Goal: Task Accomplishment & Management: Manage account settings

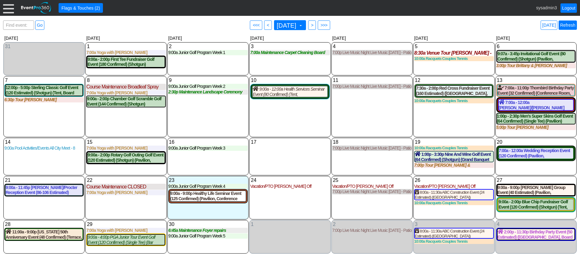
click at [573, 23] on link "Refresh" at bounding box center [567, 24] width 18 height 9
click at [10, 10] on div at bounding box center [8, 7] width 11 height 11
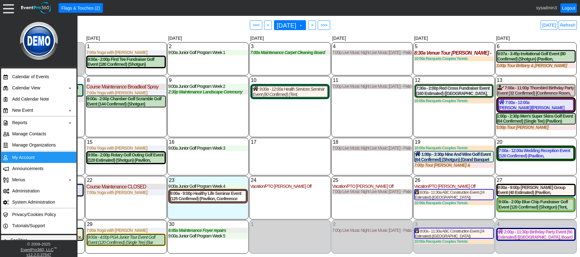
click at [29, 156] on td "My Account" at bounding box center [37, 157] width 55 height 11
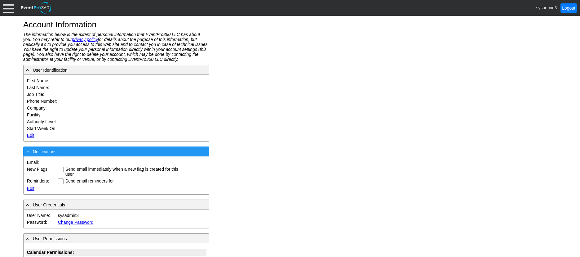
type input "System"
type input "Administrator"
type input "System Administrator"
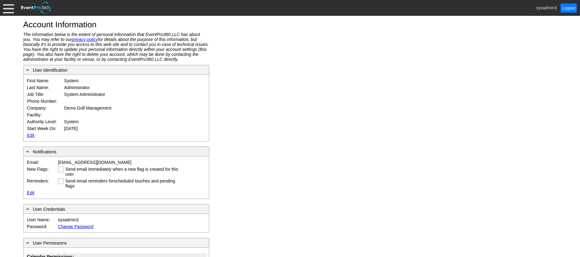
click at [29, 134] on link "Edit" at bounding box center [30, 135] width 7 height 5
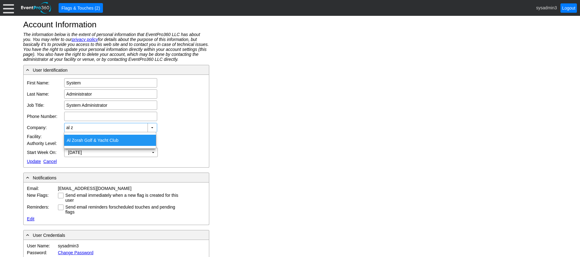
click at [91, 142] on div "Al Z orah Golf & Yacht Club" at bounding box center [110, 139] width 92 height 11
type input "Al Zorah Golf & Yacht Club"
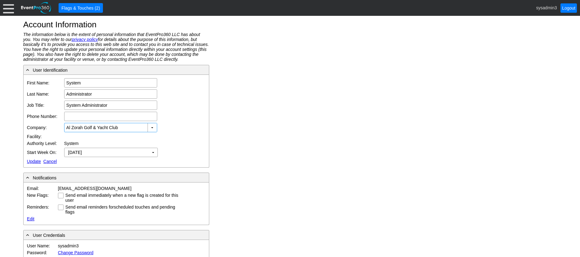
click at [34, 161] on link "Update" at bounding box center [34, 161] width 14 height 5
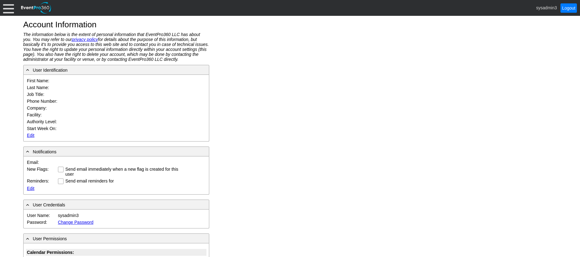
click at [11, 11] on div at bounding box center [8, 7] width 11 height 11
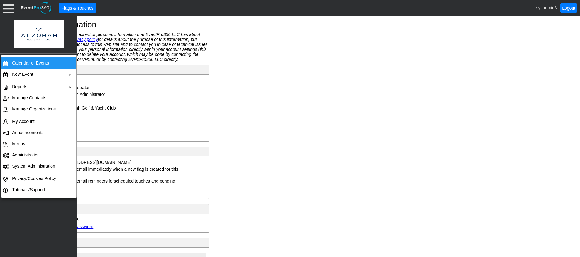
click at [25, 62] on td "Calendar of Events" at bounding box center [37, 62] width 55 height 11
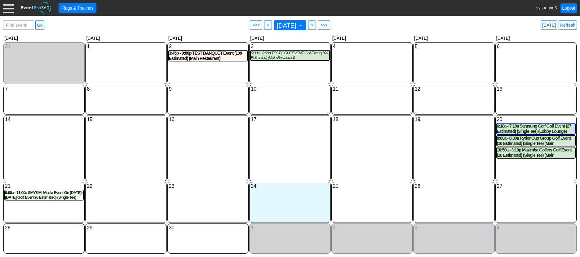
click at [383, 139] on div "18 Thursday" at bounding box center [371, 148] width 81 height 66
click at [182, 51] on div "3:45p - 9:00p TEST BANQUET Event (100 Estimated) (Main Restaurant)" at bounding box center [207, 56] width 79 height 12
click at [199, 57] on div "3:45p - 9:00p TEST BANQUET Event (100 Estimated) (Main Restaurant)" at bounding box center [208, 56] width 78 height 11
click at [7, 9] on div at bounding box center [8, 7] width 11 height 11
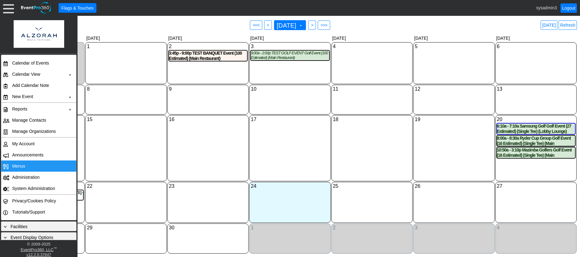
click at [27, 168] on td "Menus" at bounding box center [37, 165] width 55 height 11
click at [194, 56] on div "3:45p - 9:00p TEST BANQUET Event (100 Estimated) (Main Restaurant)" at bounding box center [208, 56] width 78 height 11
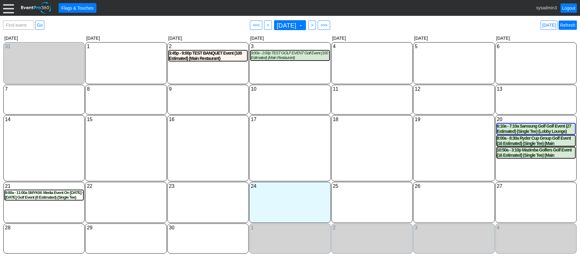
click at [565, 24] on link "Refresh" at bounding box center [567, 24] width 18 height 9
click at [567, 25] on link "Refresh" at bounding box center [567, 24] width 18 height 9
click at [266, 58] on div "9:00a - 2:00p TEST GOLF EVENT Golf Event (100 Estimated) (Main Restaurant)" at bounding box center [290, 56] width 78 height 10
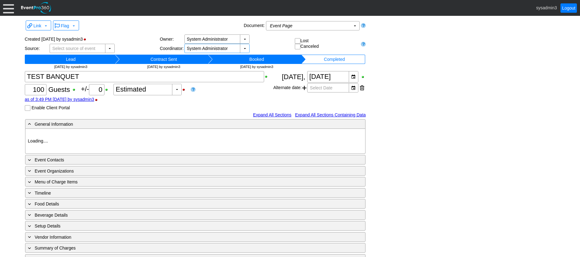
type input "Al Zorah Golf & Yacht Club"
type input "Fundraiser"
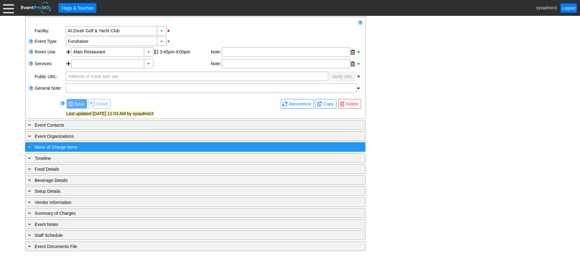
click at [114, 146] on div "+ Menu of Charge Items" at bounding box center [183, 146] width 312 height 7
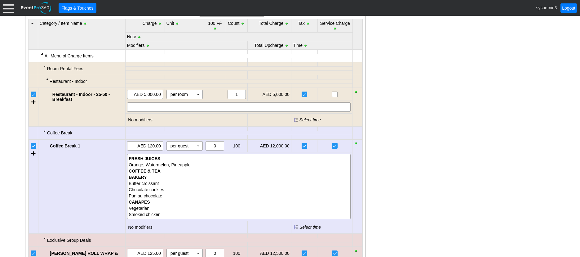
scroll to position [267, 0]
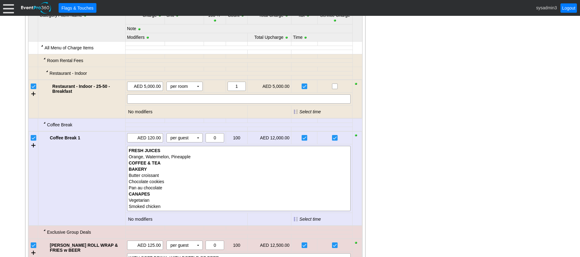
click at [32, 88] on input "checkbox" at bounding box center [34, 87] width 6 height 6
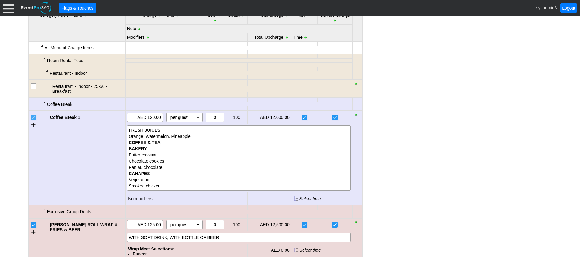
click at [33, 118] on input "checkbox" at bounding box center [34, 118] width 6 height 6
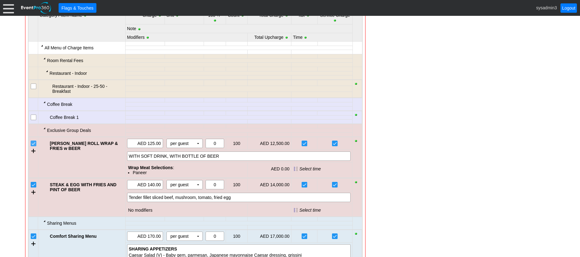
click at [32, 142] on input "checkbox" at bounding box center [34, 144] width 6 height 6
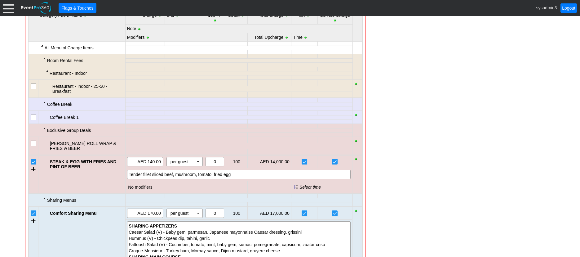
click at [32, 162] on input "checkbox" at bounding box center [34, 162] width 6 height 6
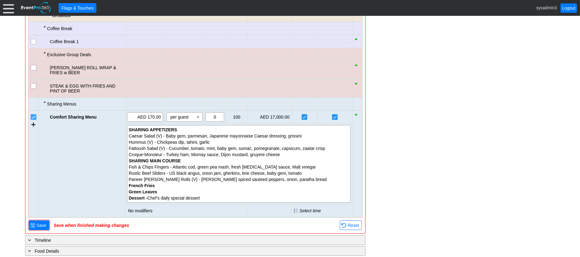
scroll to position [360, 0]
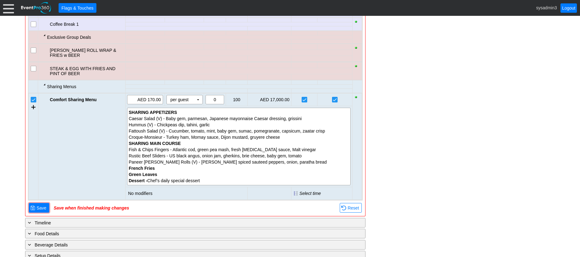
click at [32, 98] on input "checkbox" at bounding box center [34, 100] width 6 height 6
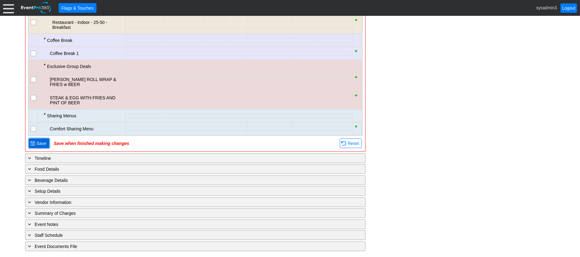
click at [45, 140] on span "Save" at bounding box center [41, 143] width 12 height 6
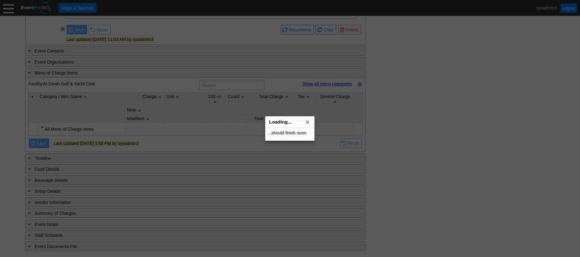
scroll to position [186, 0]
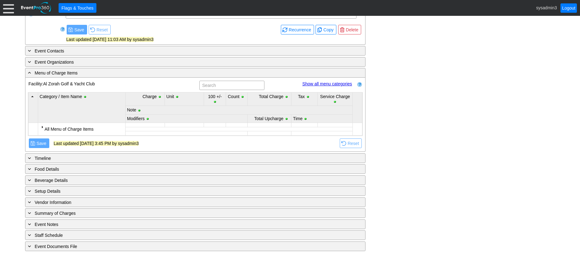
click at [42, 126] on div at bounding box center [42, 126] width 5 height 5
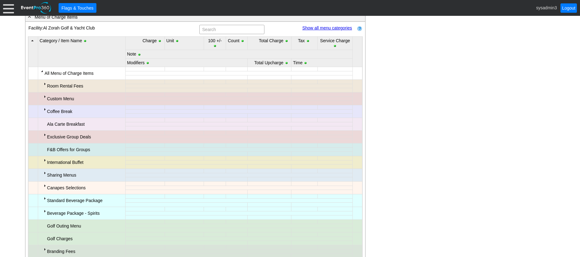
scroll to position [248, 0]
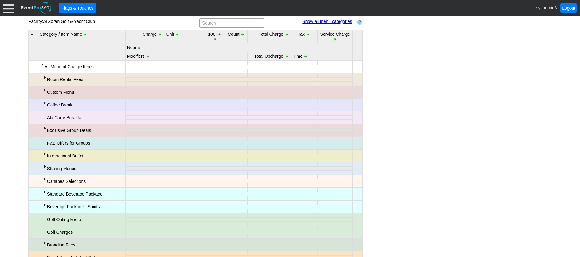
click at [64, 117] on div "Ala Carte Breakfast" at bounding box center [85, 117] width 77 height 9
click at [42, 77] on div at bounding box center [44, 77] width 5 height 5
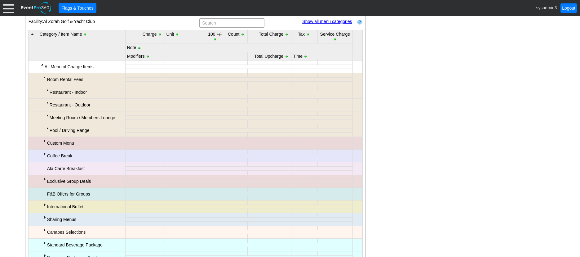
click at [46, 89] on div at bounding box center [47, 89] width 5 height 5
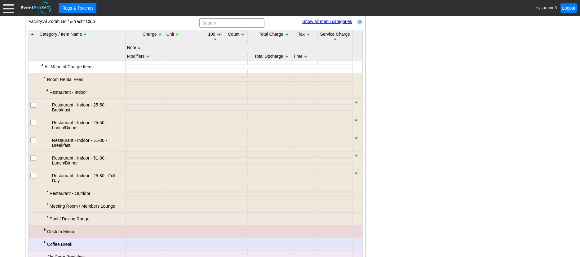
click at [46, 89] on div at bounding box center [47, 89] width 5 height 5
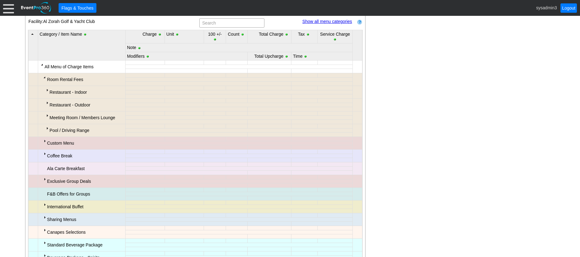
click at [47, 103] on div at bounding box center [47, 102] width 5 height 5
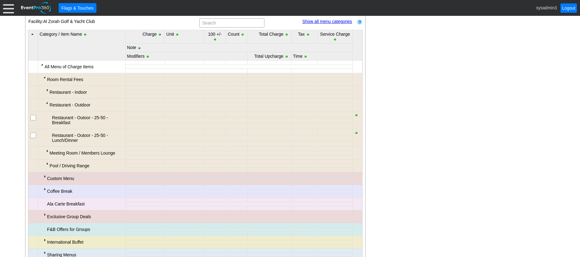
click at [47, 102] on div at bounding box center [47, 102] width 5 height 5
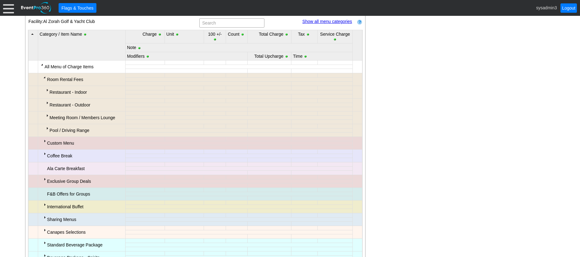
click at [46, 90] on div at bounding box center [47, 89] width 5 height 5
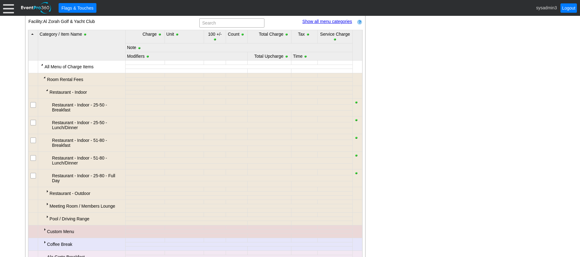
scroll to position [279, 0]
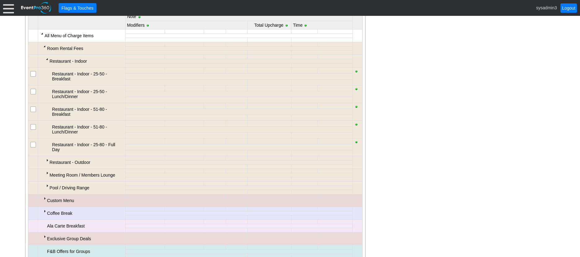
click at [46, 160] on div at bounding box center [47, 159] width 5 height 5
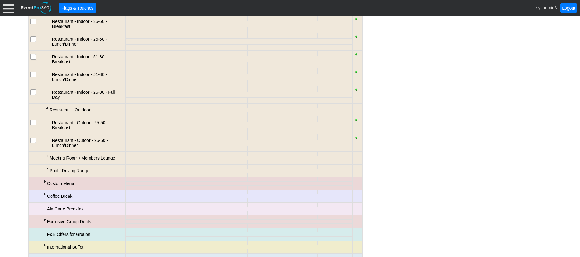
scroll to position [341, 0]
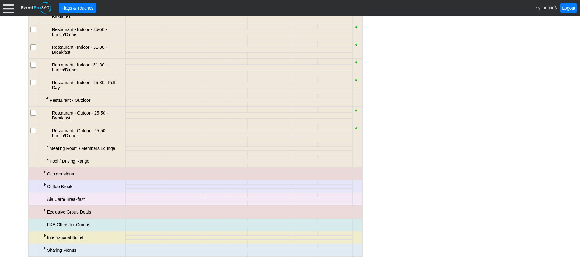
click at [48, 149] on td "Meeting Room / Members Lounge" at bounding box center [81, 148] width 87 height 13
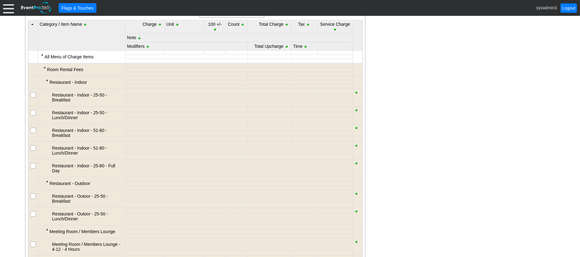
scroll to position [248, 0]
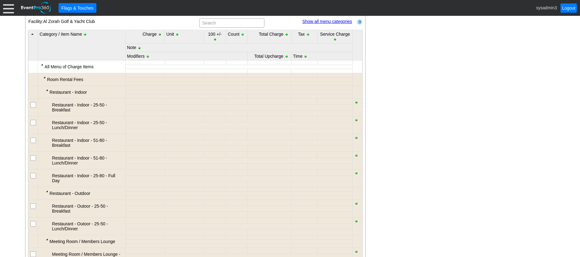
click at [47, 90] on div at bounding box center [47, 89] width 5 height 5
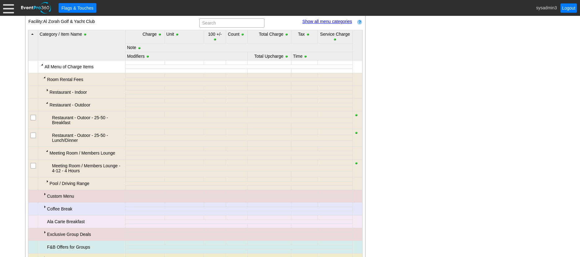
click at [43, 79] on div at bounding box center [44, 77] width 5 height 5
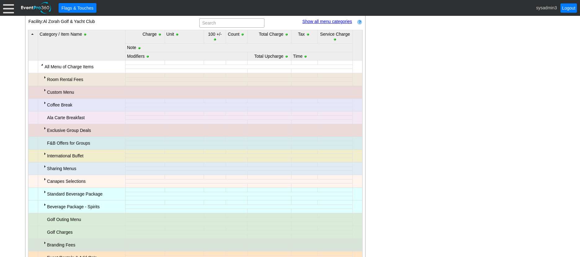
click at [43, 90] on div at bounding box center [44, 89] width 5 height 5
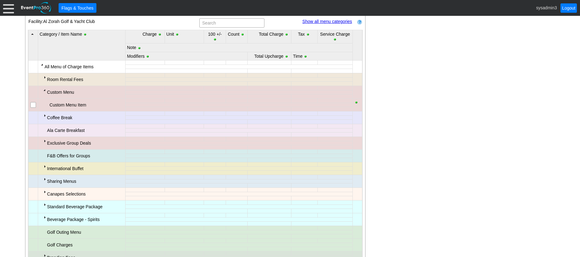
click at [43, 90] on div at bounding box center [44, 89] width 5 height 5
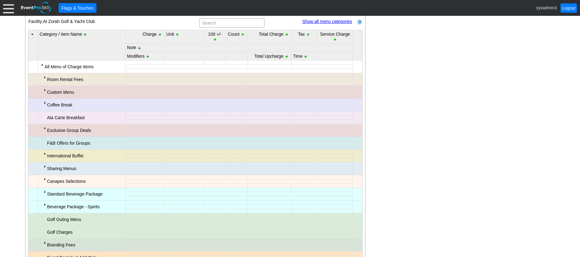
click at [44, 103] on div at bounding box center [44, 102] width 5 height 5
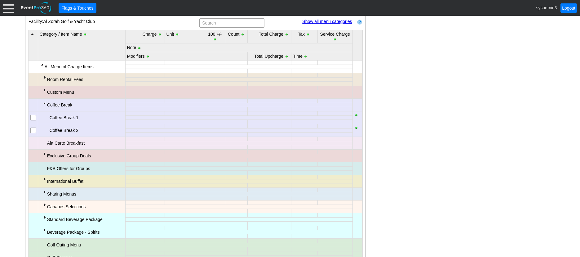
click at [45, 105] on div at bounding box center [44, 102] width 5 height 5
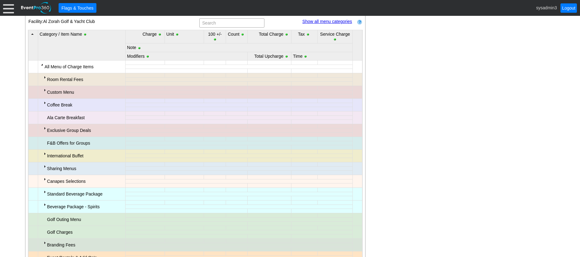
click at [41, 127] on td "Exclusive Group Deals" at bounding box center [81, 130] width 87 height 13
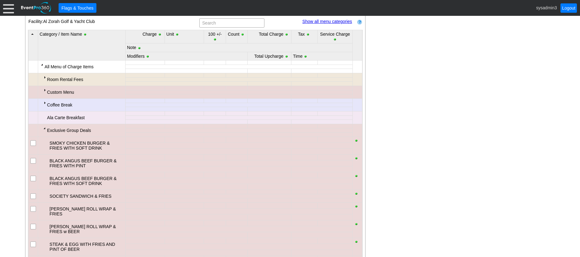
click at [43, 127] on div at bounding box center [44, 127] width 5 height 5
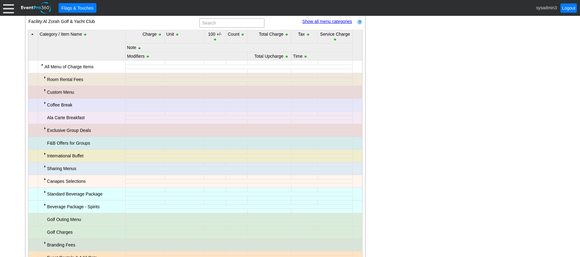
click at [61, 143] on div "F&B Offers for Groups" at bounding box center [85, 142] width 77 height 9
click at [44, 129] on div at bounding box center [44, 127] width 5 height 5
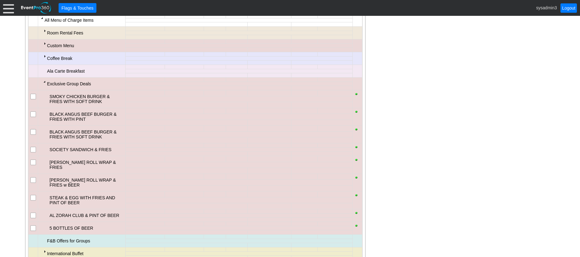
scroll to position [310, 0]
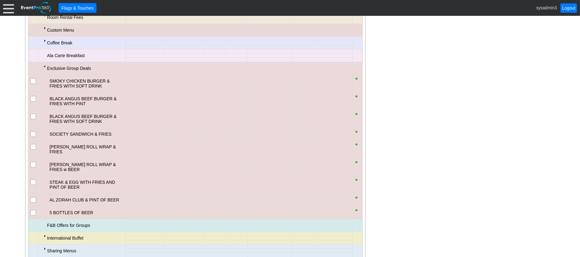
click at [44, 65] on div at bounding box center [44, 66] width 5 height 5
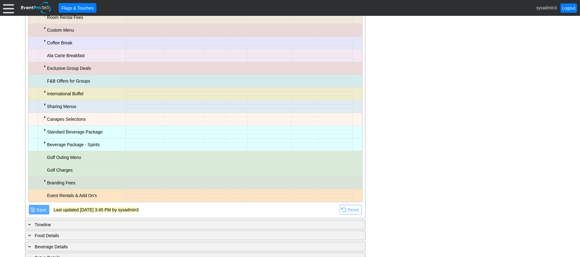
scroll to position [279, 0]
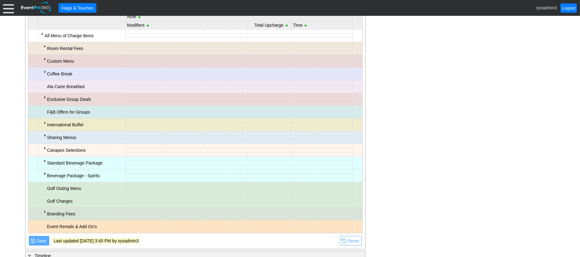
click at [65, 85] on div "Ala Carte Breakfast" at bounding box center [85, 86] width 77 height 9
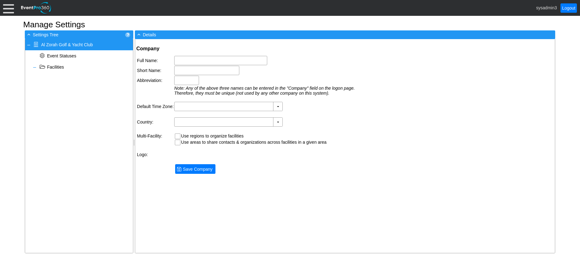
type input "Al Zorah Golf & Yacht Club"
type input "Al Zorah"
type input "AZGYC"
type input "(GMT+04:00) [GEOGRAPHIC_DATA], [GEOGRAPHIC_DATA]"
type input "[GEOGRAPHIC_DATA] (Arabic)"
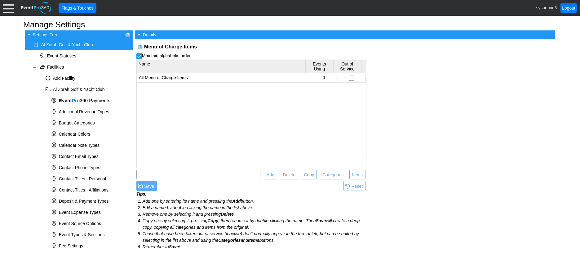
scroll to position [196, 0]
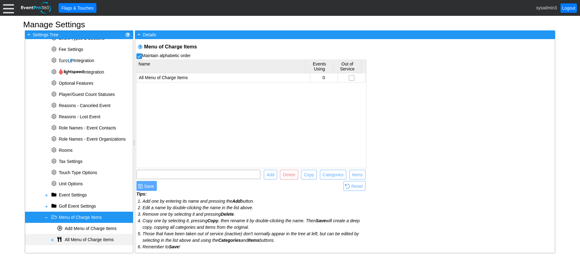
click at [50, 239] on span at bounding box center [52, 239] width 5 height 5
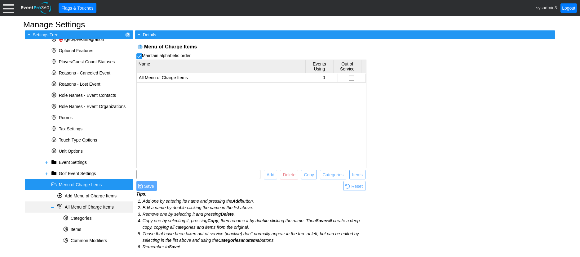
scroll to position [230, 0]
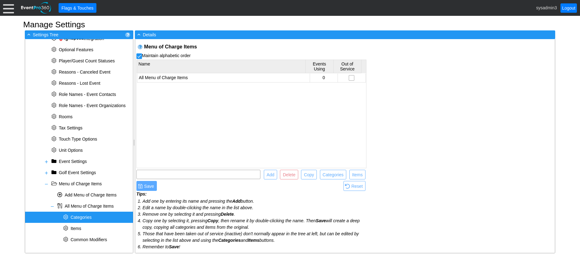
click at [79, 218] on span "Categories" at bounding box center [81, 216] width 21 height 5
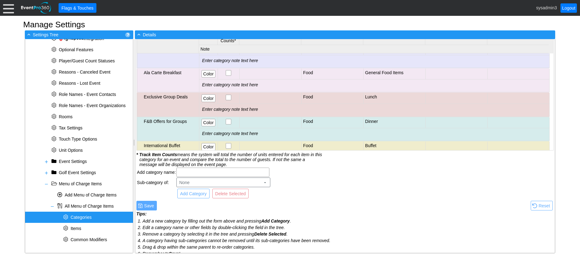
scroll to position [0, 0]
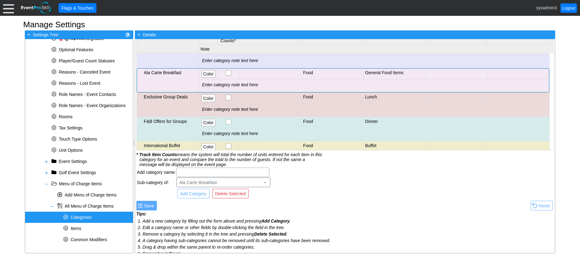
click at [180, 72] on div "Ala Carte Breakfast" at bounding box center [171, 72] width 54 height 5
click at [187, 73] on div "Ala Carte Breakfast" at bounding box center [171, 72] width 54 height 5
click at [235, 192] on span "Delete Selected" at bounding box center [230, 193] width 33 height 6
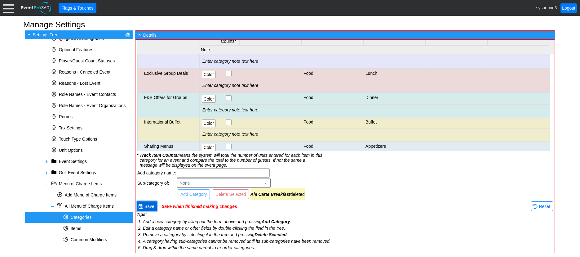
click at [150, 207] on span "Save" at bounding box center [149, 206] width 12 height 6
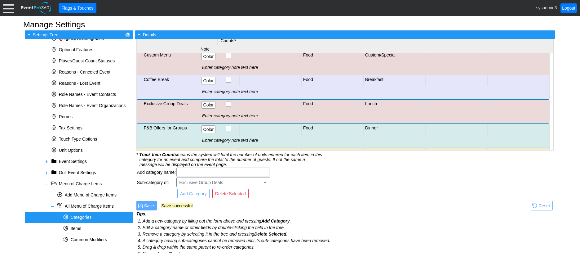
click at [174, 103] on div "Exclusive Group Deals" at bounding box center [171, 103] width 54 height 5
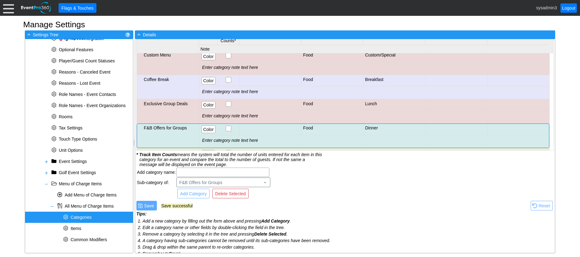
click at [171, 126] on div "F&B Offers for Groups" at bounding box center [171, 127] width 54 height 5
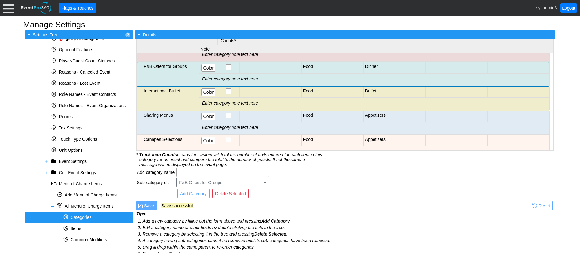
scroll to position [186, 0]
click at [236, 192] on span "Delete Selected" at bounding box center [230, 193] width 33 height 6
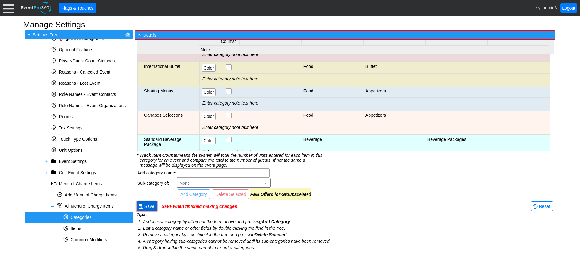
click at [148, 207] on span "Save" at bounding box center [149, 206] width 12 height 6
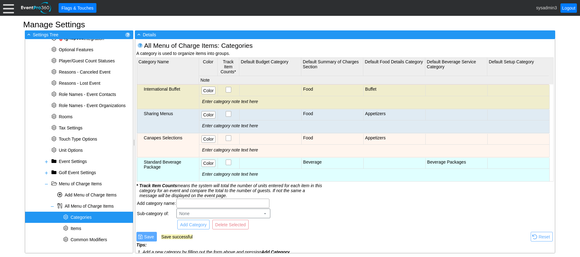
click at [167, 137] on div "Canapes Selections" at bounding box center [171, 137] width 54 height 5
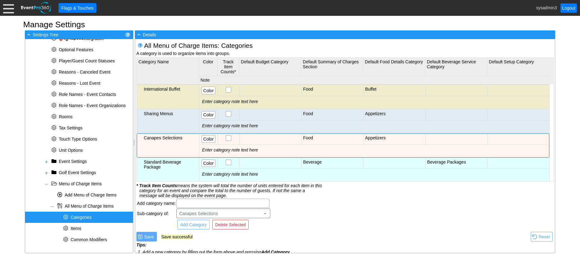
click at [170, 137] on div "Canapes Selections" at bounding box center [171, 137] width 54 height 5
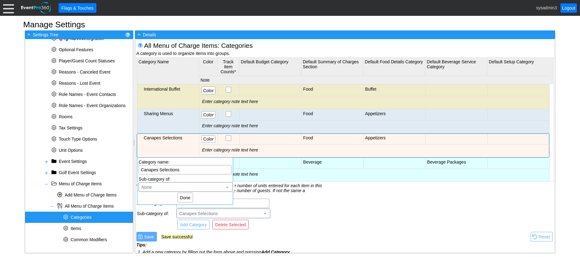
click at [348, 208] on div "All Menu of Charge Items : Categories A category is used to organize items into…" at bounding box center [345, 166] width 420 height 254
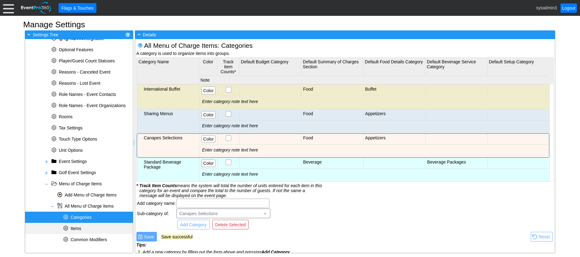
click at [80, 225] on div "* Items" at bounding box center [79, 227] width 108 height 11
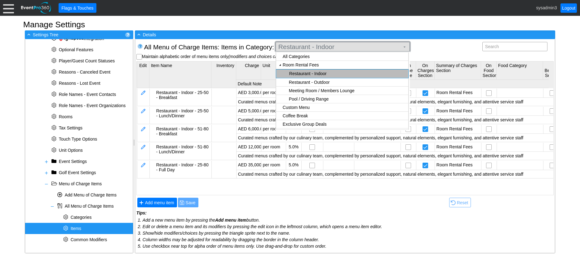
click at [313, 47] on span "Restaurant - Indoor" at bounding box center [339, 47] width 124 height 6
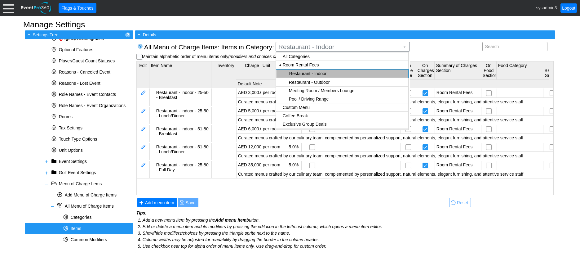
click at [309, 69] on body "Calendar of Events + New Event + Reports + Manage Contacts + Manage Organizatio…" at bounding box center [290, 128] width 580 height 257
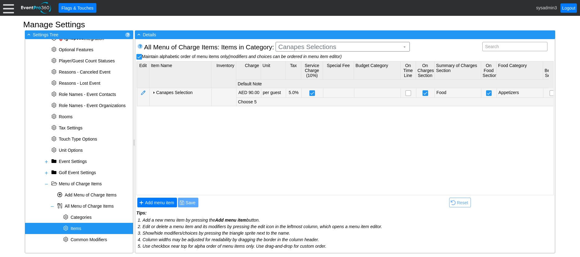
click at [154, 92] on div at bounding box center [153, 92] width 5 height 5
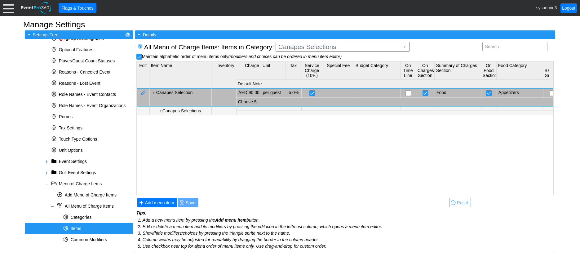
click at [159, 110] on div at bounding box center [159, 110] width 5 height 5
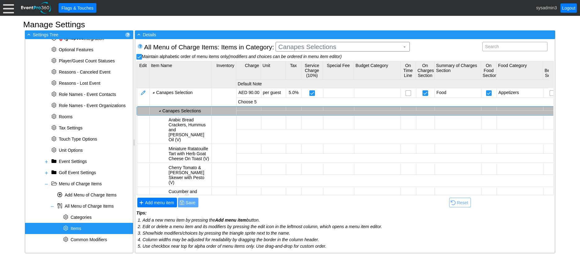
click at [160, 110] on div at bounding box center [159, 110] width 5 height 5
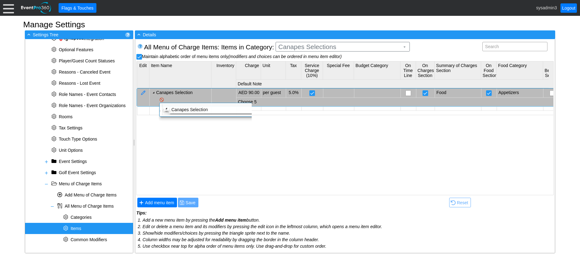
click at [154, 91] on div at bounding box center [153, 92] width 5 height 5
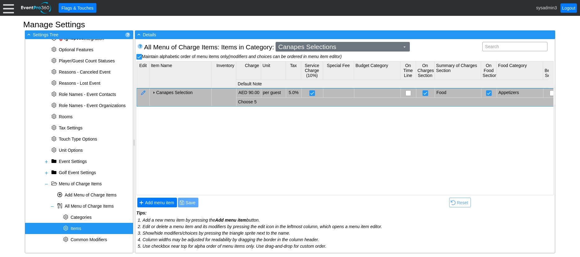
click at [326, 49] on span "Canapes Selections" at bounding box center [339, 47] width 124 height 6
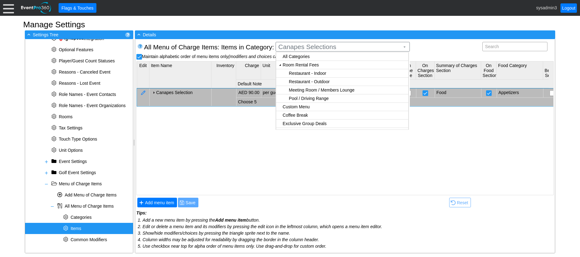
click at [309, 74] on body "Calendar of Events + New Event + Reports + Manage Contacts + Manage Organizatio…" at bounding box center [290, 128] width 580 height 257
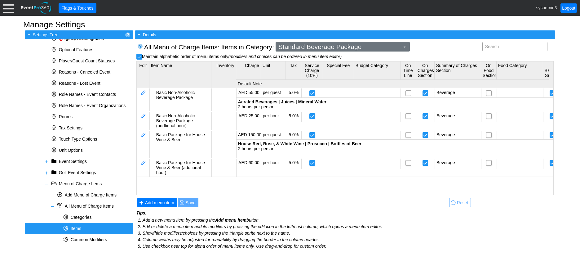
click at [343, 47] on span "Standard Beverage Package" at bounding box center [339, 47] width 124 height 6
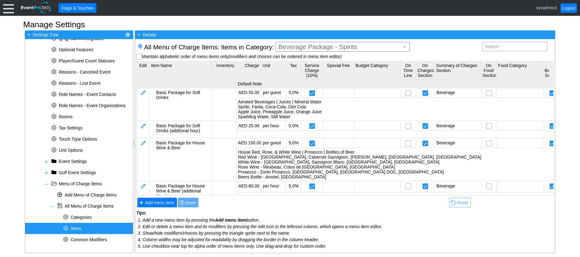
click at [316, 82] on body "Calendar of Events + New Event + Reports + Manage Contacts + Manage Organizatio…" at bounding box center [290, 128] width 580 height 257
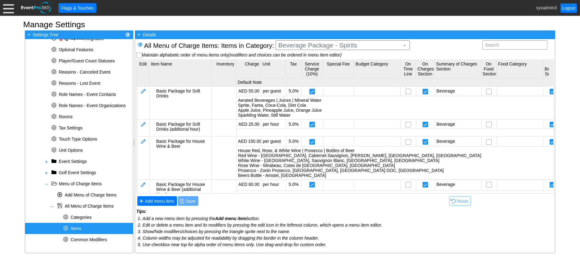
scroll to position [2, 0]
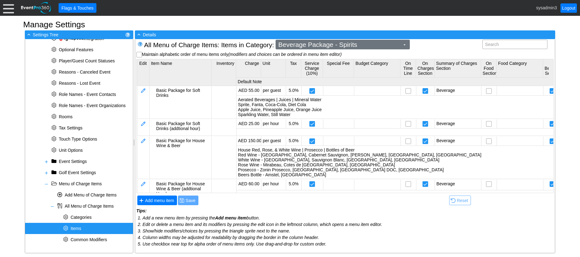
click at [358, 46] on span "Beverage Package - Spirits" at bounding box center [339, 45] width 124 height 6
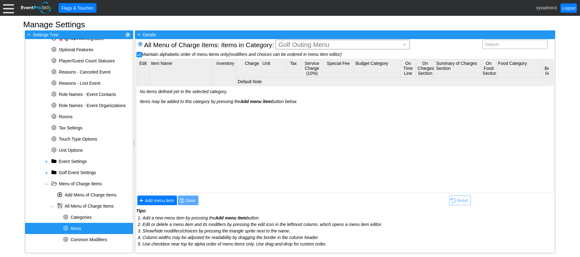
click at [306, 89] on body "Calendar of Events + New Event + Reports + Manage Contacts + Manage Organizatio…" at bounding box center [290, 128] width 580 height 257
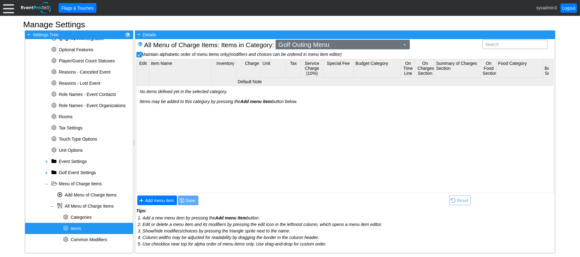
click at [341, 45] on span "Golf Outing Menu" at bounding box center [339, 45] width 124 height 6
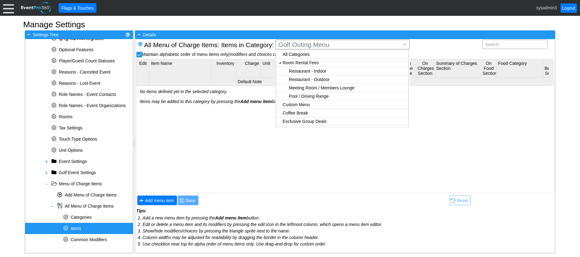
checkbox input "true"
click at [304, 97] on body "Calendar of Events + New Event + Reports + Manage Contacts + Manage Organizatio…" at bounding box center [290, 128] width 580 height 257
click at [328, 45] on span "Golf Charges" at bounding box center [339, 45] width 124 height 6
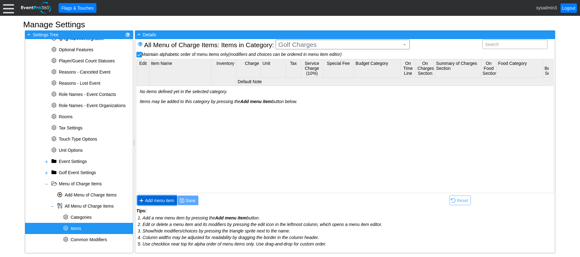
click at [162, 200] on span "Add menu item" at bounding box center [160, 200] width 32 height 6
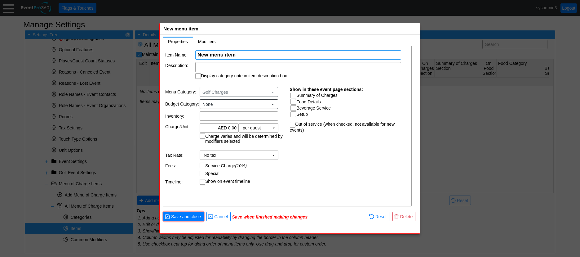
scroll to position [0, 0]
type input "O"
type input "Golf Outing Green Fee/Cart"
click at [294, 97] on input "Summary of Charges" at bounding box center [294, 96] width 6 height 6
checkbox input "true"
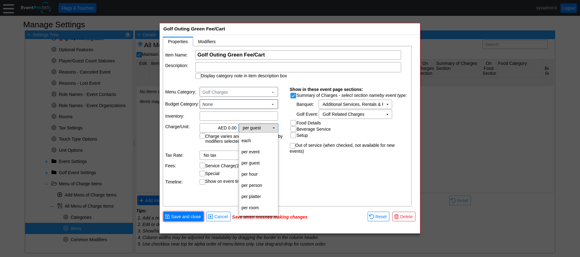
click at [275, 128] on td "▼" at bounding box center [273, 127] width 9 height 9
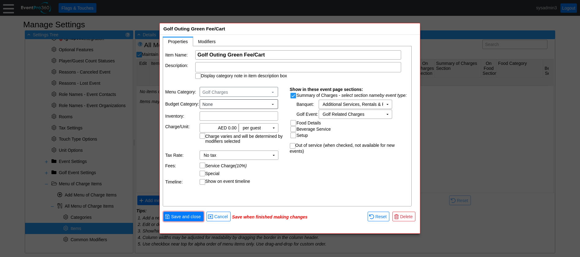
click at [285, 150] on td "No tax Χ ▼" at bounding box center [243, 154] width 86 height 9
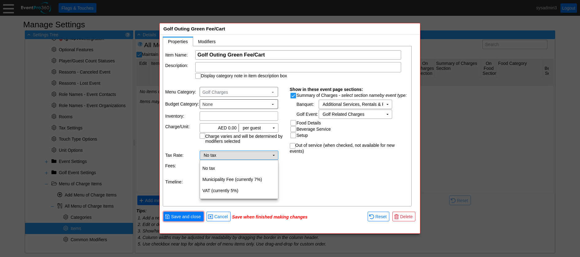
click at [225, 156] on td "No tax Χ" at bounding box center [234, 155] width 69 height 9
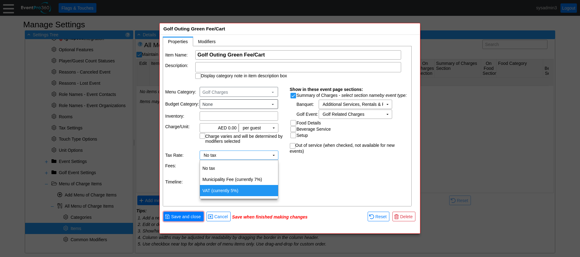
click at [230, 188] on td "VAT (currently 5%)" at bounding box center [239, 190] width 78 height 11
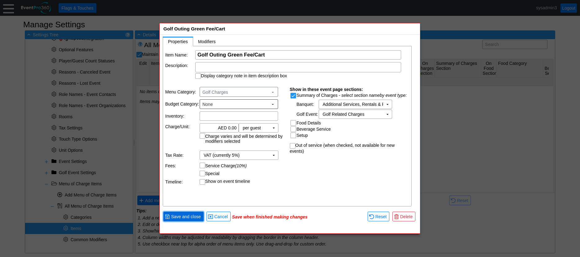
click at [194, 214] on span "Save and close" at bounding box center [186, 216] width 32 height 6
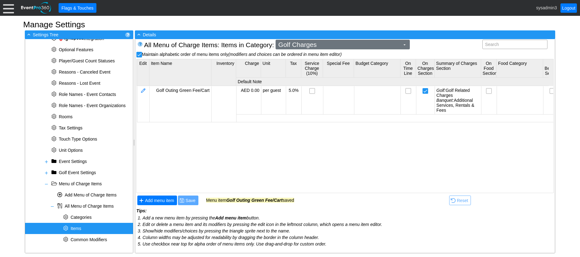
click at [332, 47] on span "Golf Charges" at bounding box center [339, 45] width 124 height 6
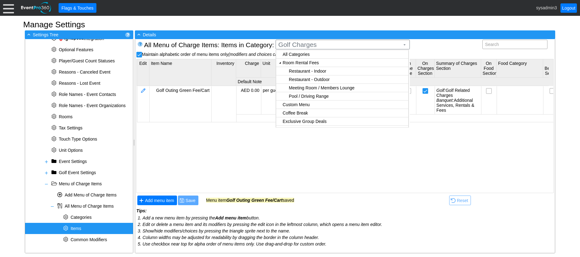
click at [308, 105] on body "Calendar of Events + New Event + Reports + Manage Contacts + Manage Organizatio…" at bounding box center [290, 128] width 580 height 257
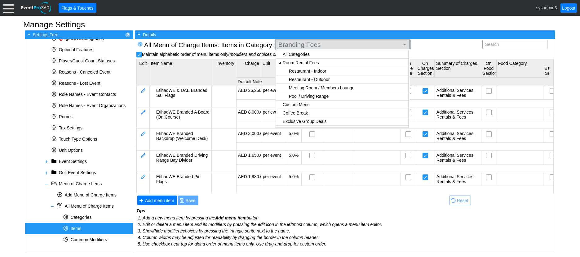
click at [328, 45] on span "Branding Fees" at bounding box center [339, 45] width 124 height 6
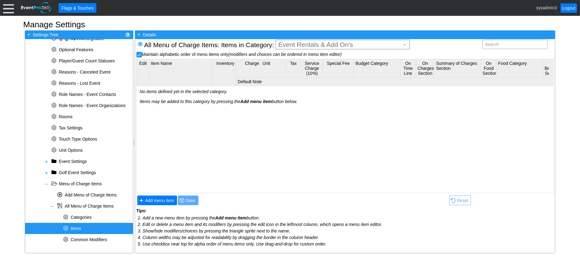
click at [315, 113] on body "Calendar of Events + New Event + Reports + Manage Contacts + Manage Organizatio…" at bounding box center [290, 128] width 580 height 257
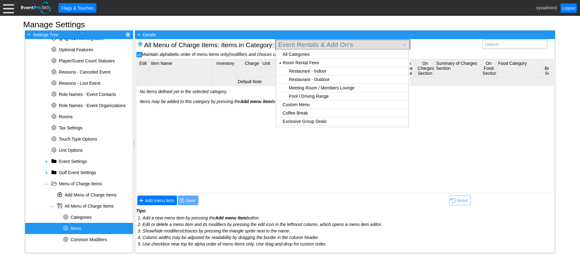
click at [344, 43] on span "Event Rentals & Add On's" at bounding box center [339, 45] width 124 height 6
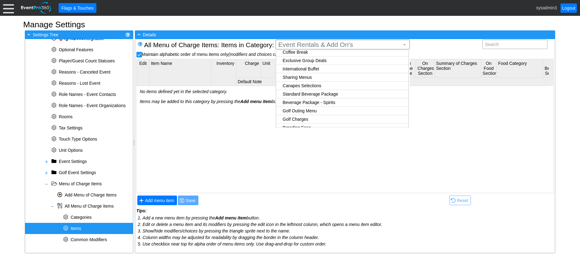
scroll to position [52, 0]
checkbox input "true"
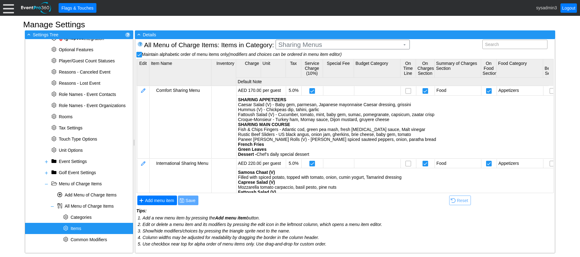
click at [307, 85] on body "Calendar of Events + New Event + Reports + Manage Contacts + Manage Organizatio…" at bounding box center [290, 128] width 580 height 257
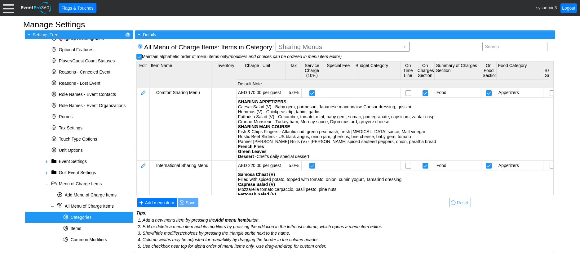
click at [80, 214] on span "Categories" at bounding box center [81, 216] width 21 height 5
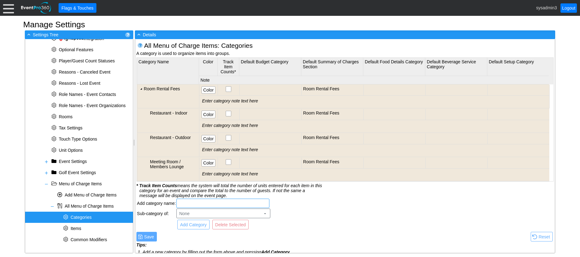
click at [201, 203] on input "text" at bounding box center [222, 203] width 89 height 9
type input "Offer for Groups"
click at [198, 226] on span "Add Category" at bounding box center [193, 224] width 29 height 6
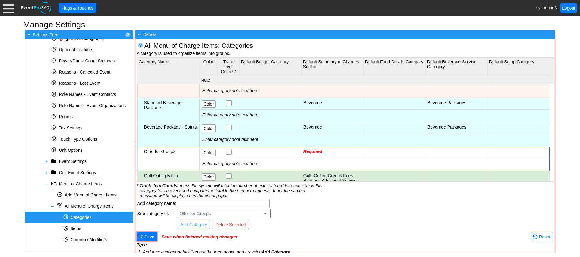
scroll to position [252, 0]
click at [319, 151] on span "Required" at bounding box center [312, 151] width 19 height 5
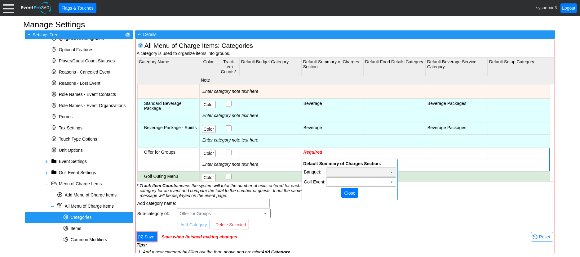
click at [346, 173] on td "Χ" at bounding box center [361, 171] width 70 height 9
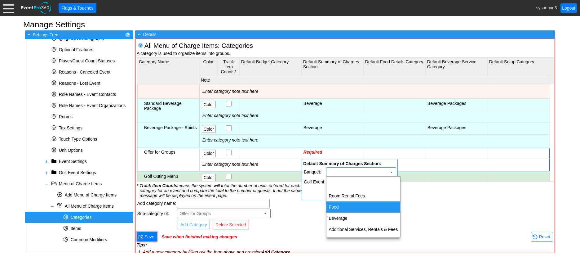
click at [346, 204] on td "Food" at bounding box center [363, 206] width 74 height 11
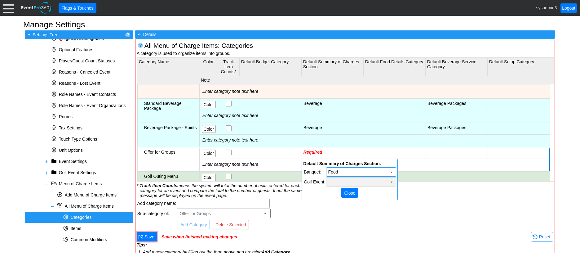
click at [359, 181] on td "Χ" at bounding box center [361, 181] width 70 height 9
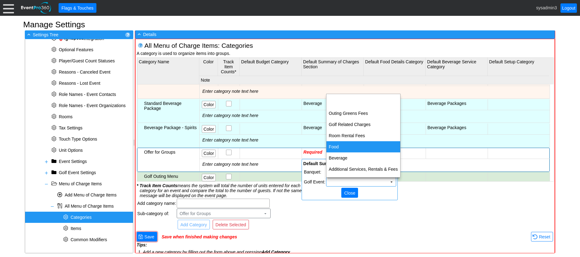
click at [341, 143] on td "Food" at bounding box center [363, 146] width 74 height 11
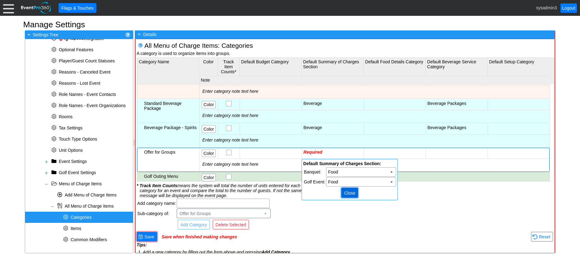
click at [345, 191] on span "Close" at bounding box center [350, 193] width 14 height 6
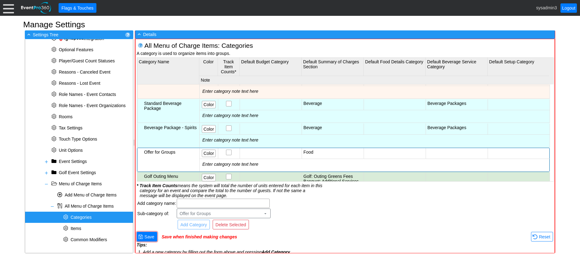
click at [409, 153] on td at bounding box center [394, 153] width 62 height 11
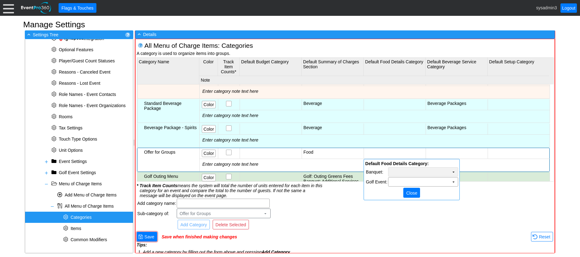
click at [417, 172] on td "Χ" at bounding box center [423, 171] width 70 height 9
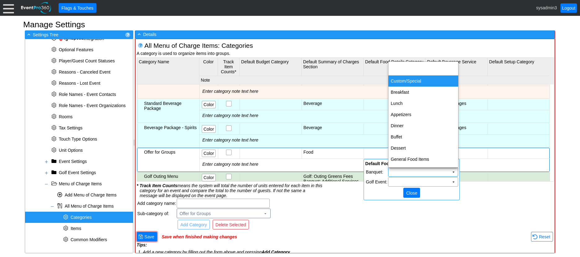
click at [412, 80] on td "Custom/Special" at bounding box center [423, 80] width 70 height 11
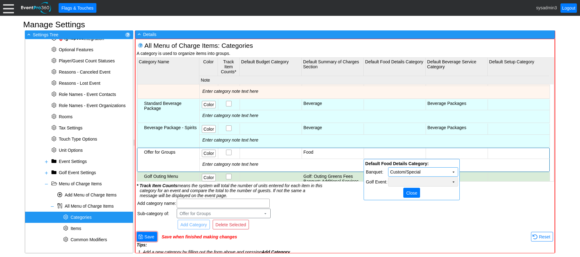
click at [426, 181] on td "Χ" at bounding box center [423, 181] width 70 height 9
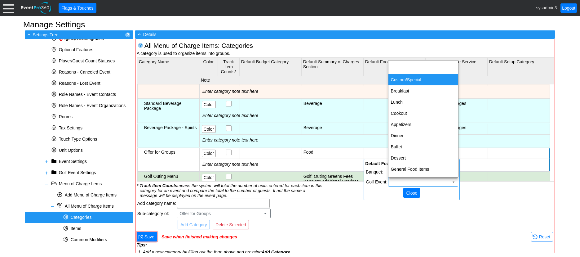
click at [410, 81] on td "Custom/Special" at bounding box center [423, 79] width 70 height 11
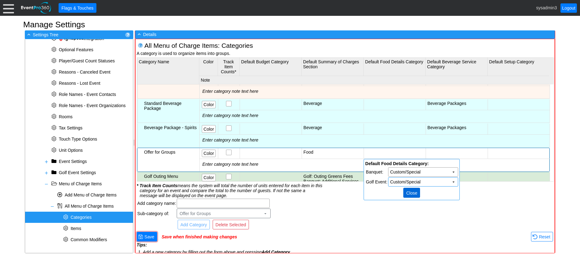
click at [412, 193] on span "Close" at bounding box center [412, 193] width 14 height 6
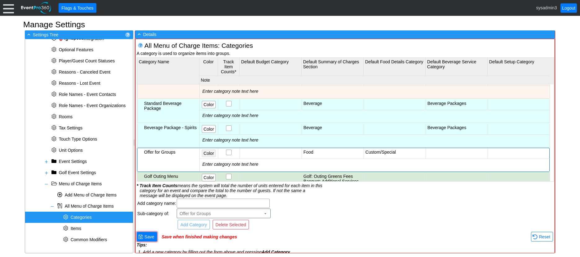
click at [208, 154] on span "Color" at bounding box center [208, 153] width 13 height 6
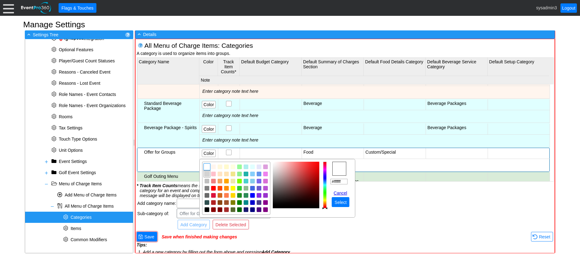
click at [205, 173] on img "focusNode" at bounding box center [207, 174] width 6 height 6
type input "#ebdbdb"
click at [277, 165] on img "focusNode" at bounding box center [275, 165] width 3 height 3
click at [337, 200] on span "Select" at bounding box center [340, 202] width 15 height 6
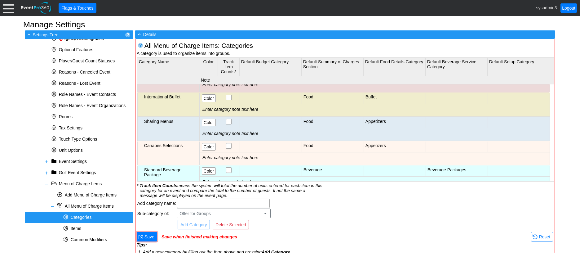
scroll to position [217, 0]
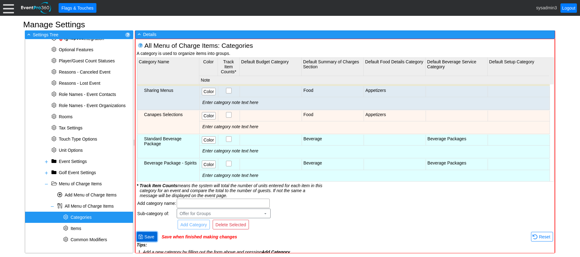
click at [153, 234] on span "Save" at bounding box center [149, 236] width 12 height 6
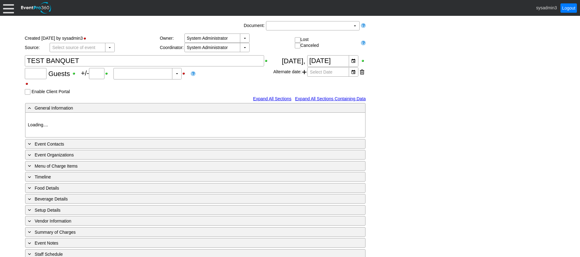
type input "100"
type input "0"
type input "Estimated"
type input "Al Zorah Golf & Yacht Club"
type input "Fundraiser"
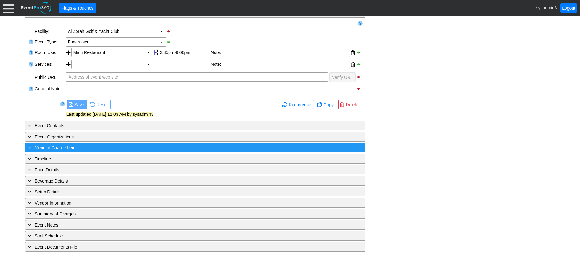
scroll to position [112, 0]
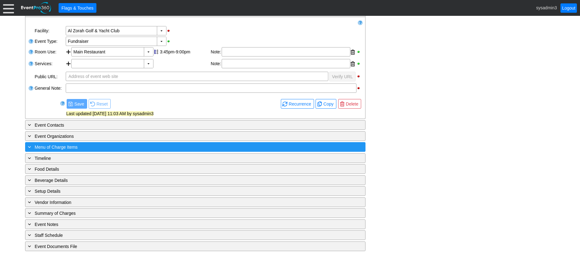
click at [111, 145] on div "+ Menu of Charge Items" at bounding box center [183, 146] width 312 height 7
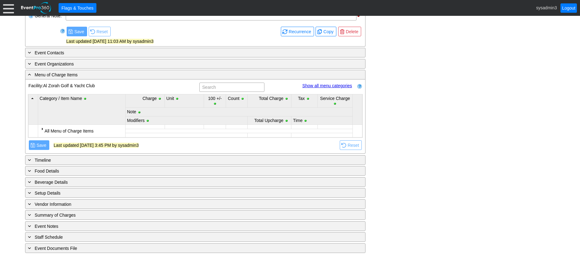
scroll to position [186, 0]
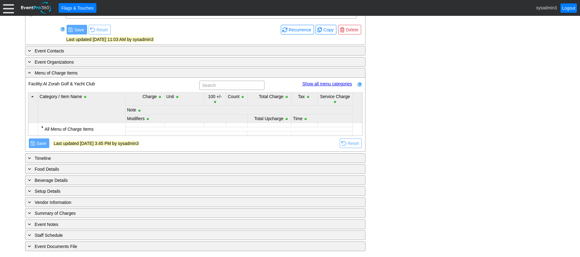
click at [41, 126] on div at bounding box center [42, 126] width 5 height 5
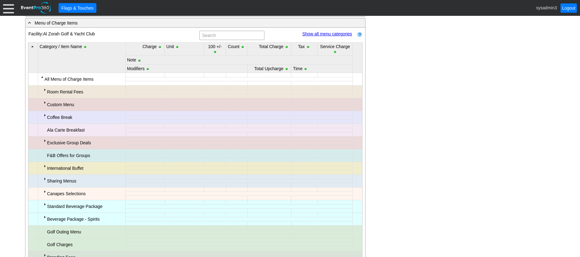
scroll to position [279, 0]
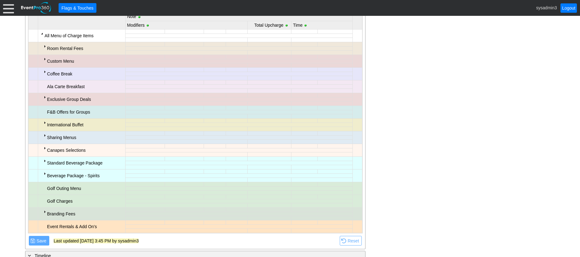
click at [60, 85] on div "Ala Carte Breakfast" at bounding box center [85, 86] width 77 height 9
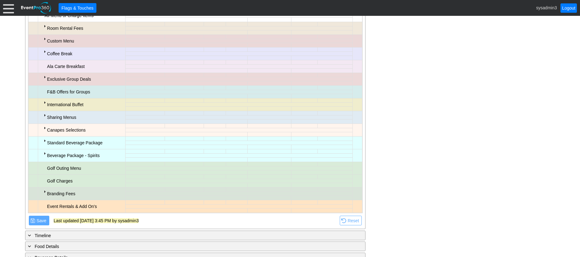
scroll to position [310, 0]
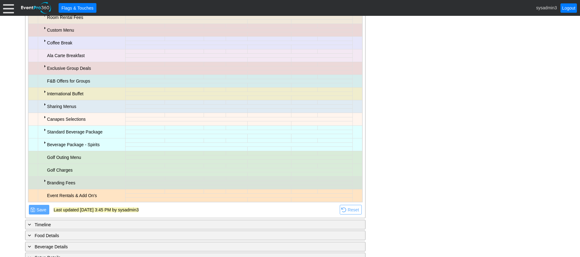
click at [63, 196] on div "Event Rentals & Add On's" at bounding box center [85, 195] width 77 height 9
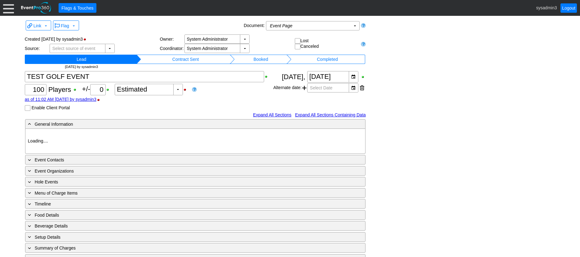
type input "Al Zorah Golf & Yacht Club"
type input "Club Golf Event"
